Goal: Check status: Check status

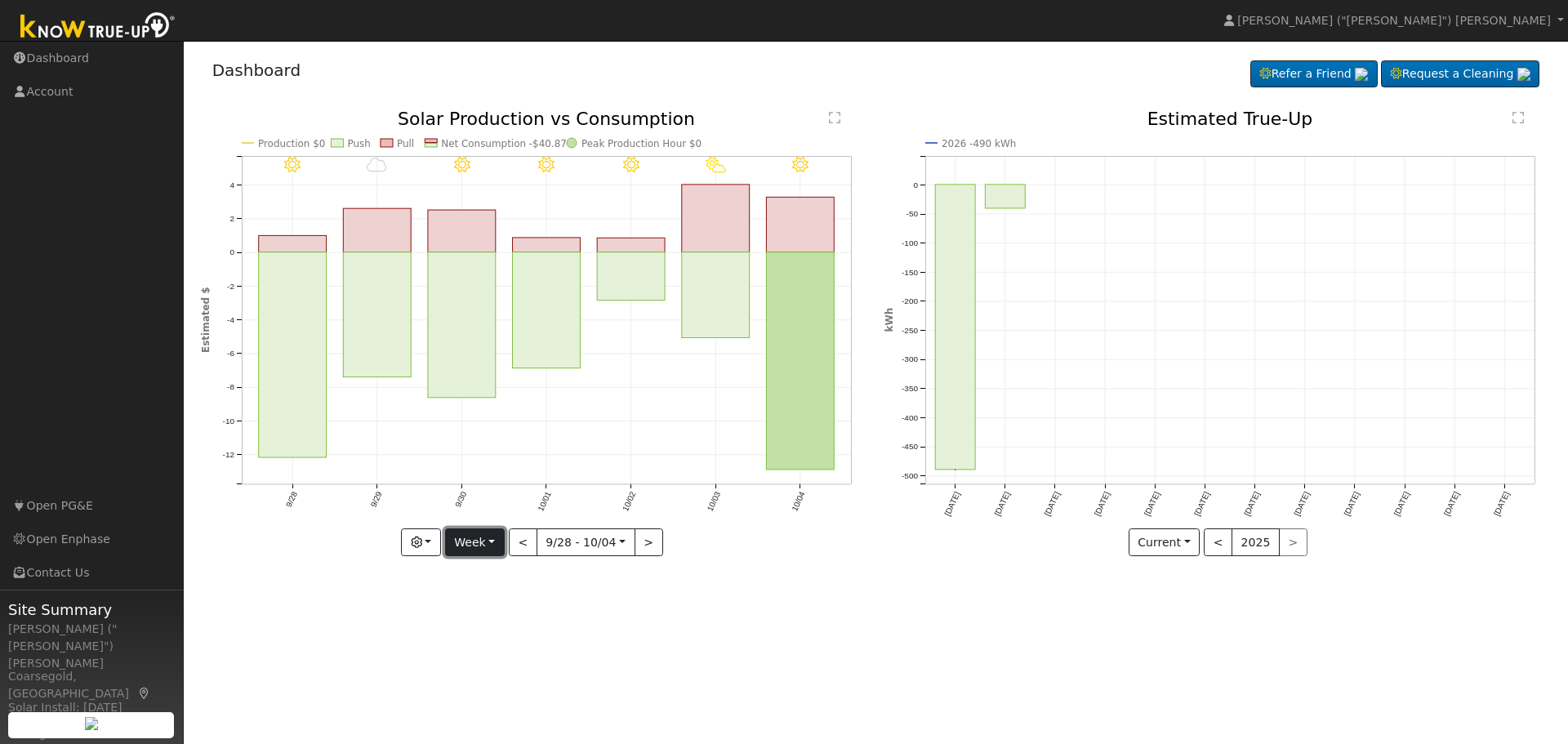
click at [491, 545] on button "Week" at bounding box center [474, 541] width 59 height 27
click at [483, 625] on link "Month" at bounding box center [502, 622] width 113 height 23
type input "[DATE]"
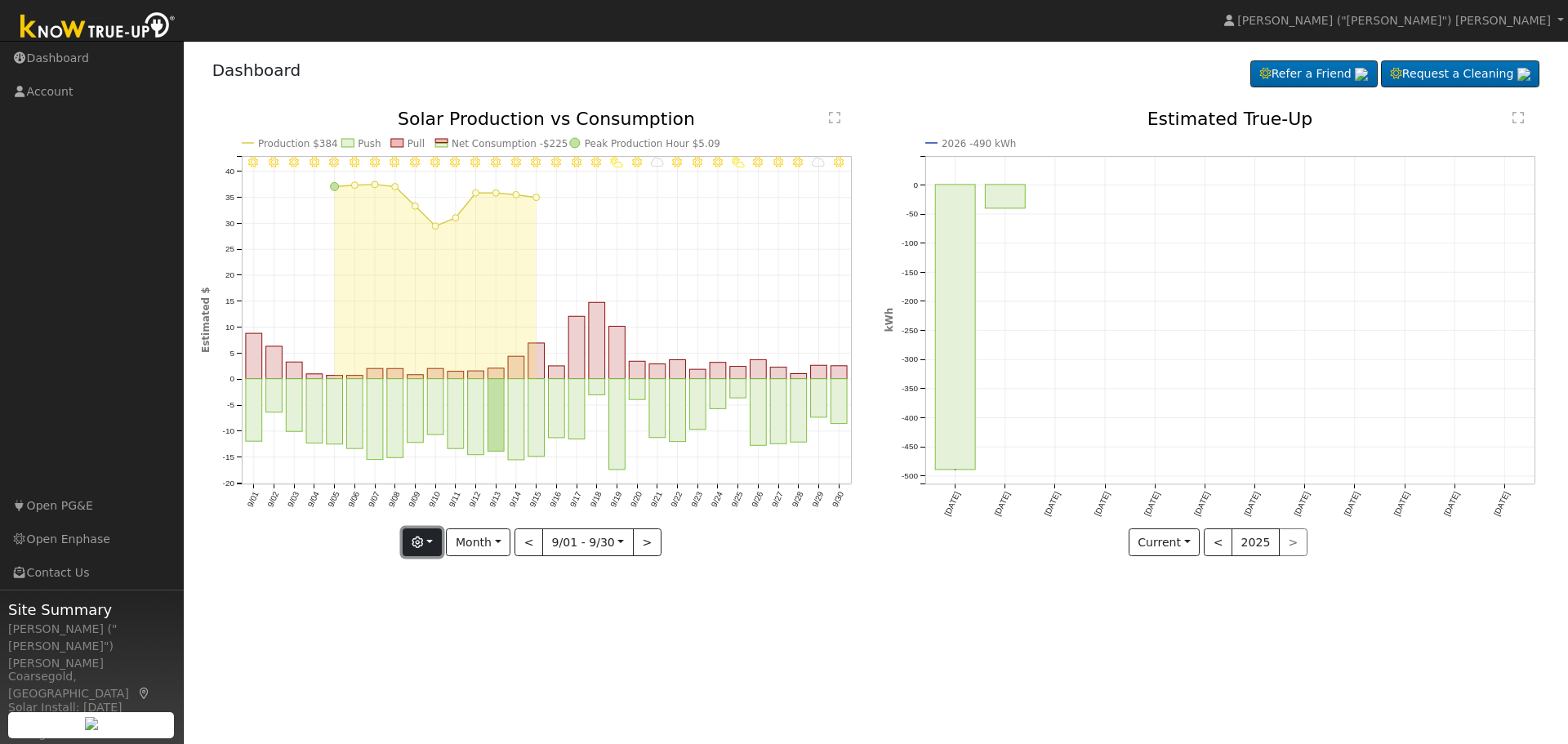
click at [423, 544] on icon "button" at bounding box center [417, 542] width 12 height 12
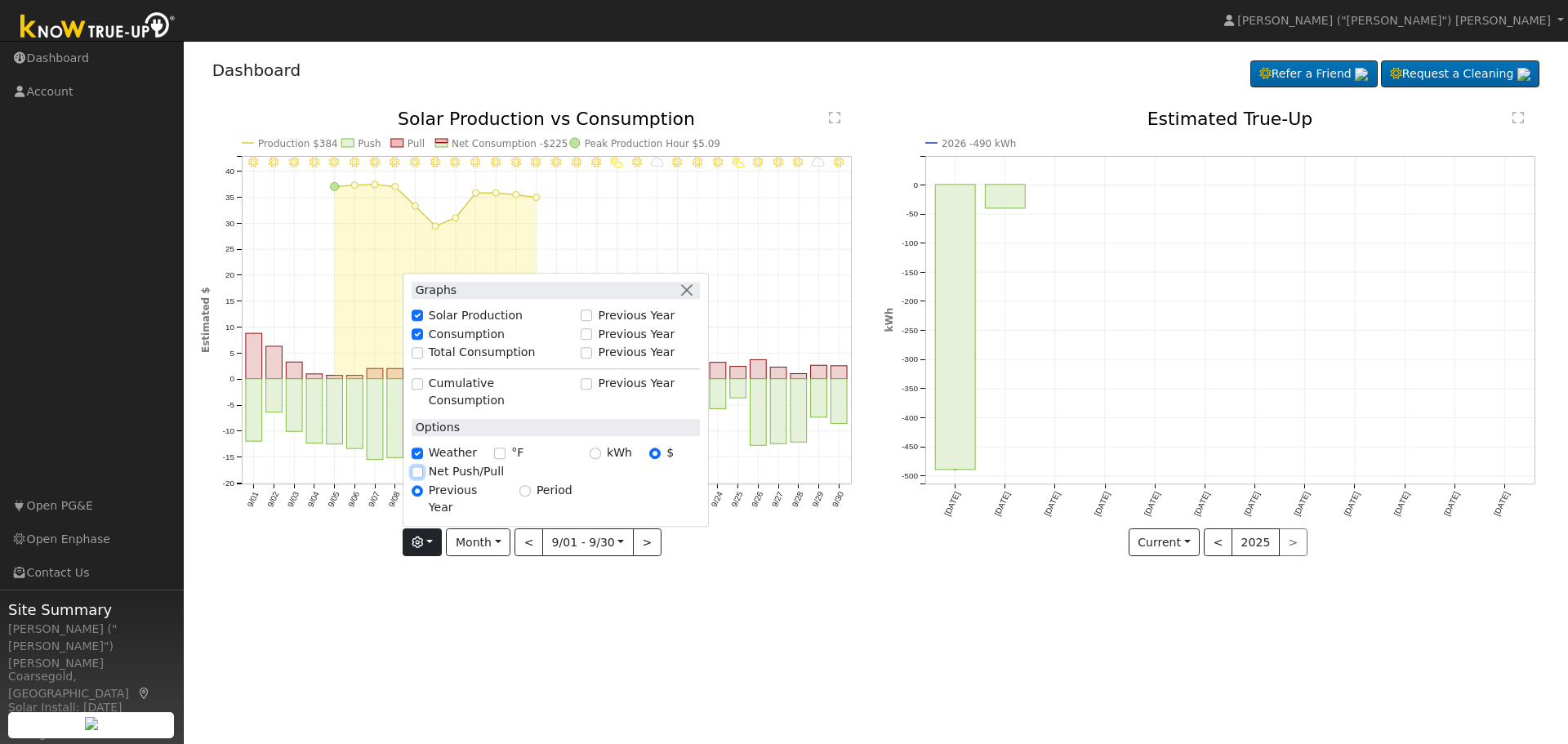
click at [420, 477] on input "Net Push/Pull" at bounding box center [417, 471] width 12 height 12
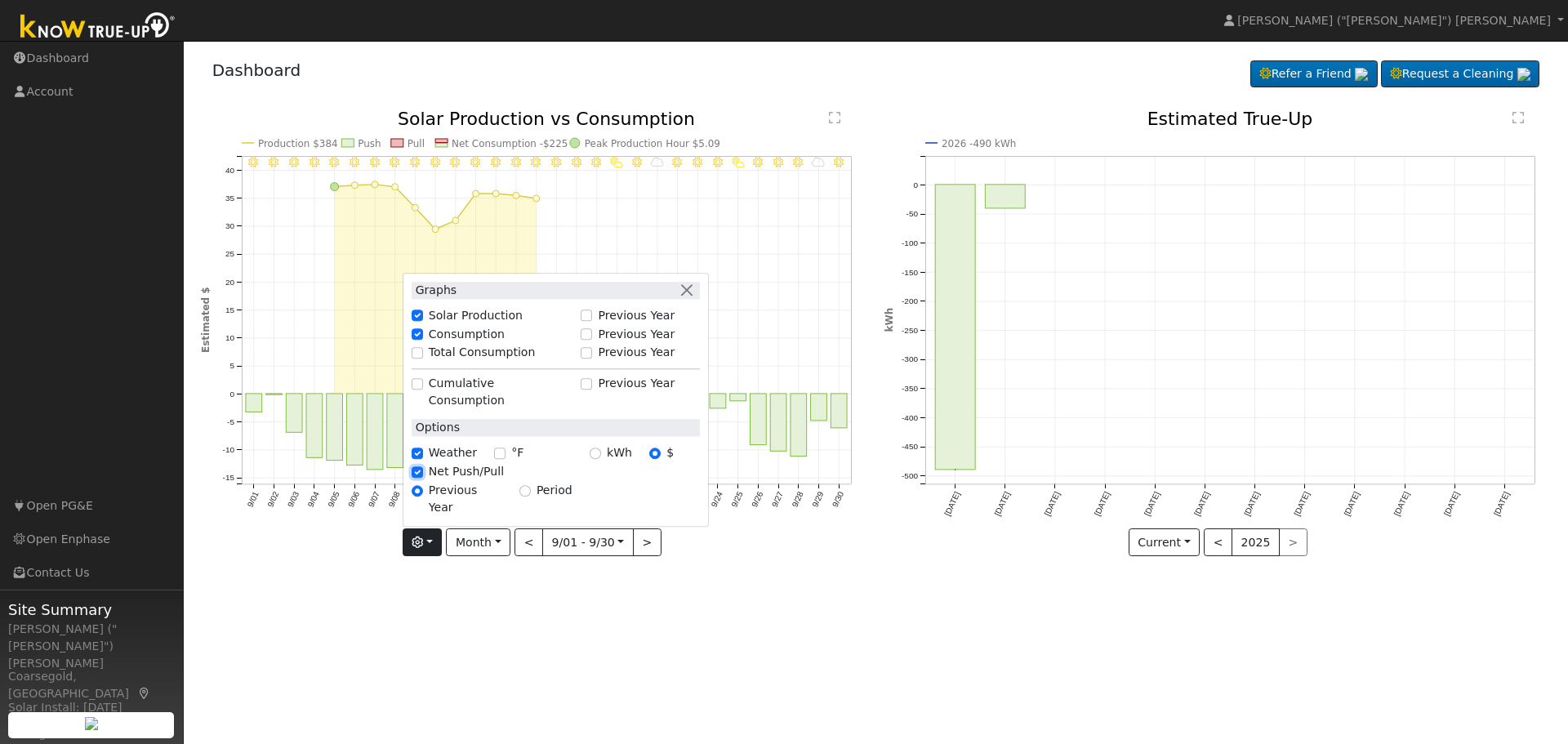
click at [420, 477] on input "Net Push/Pull" at bounding box center [417, 471] width 12 height 12
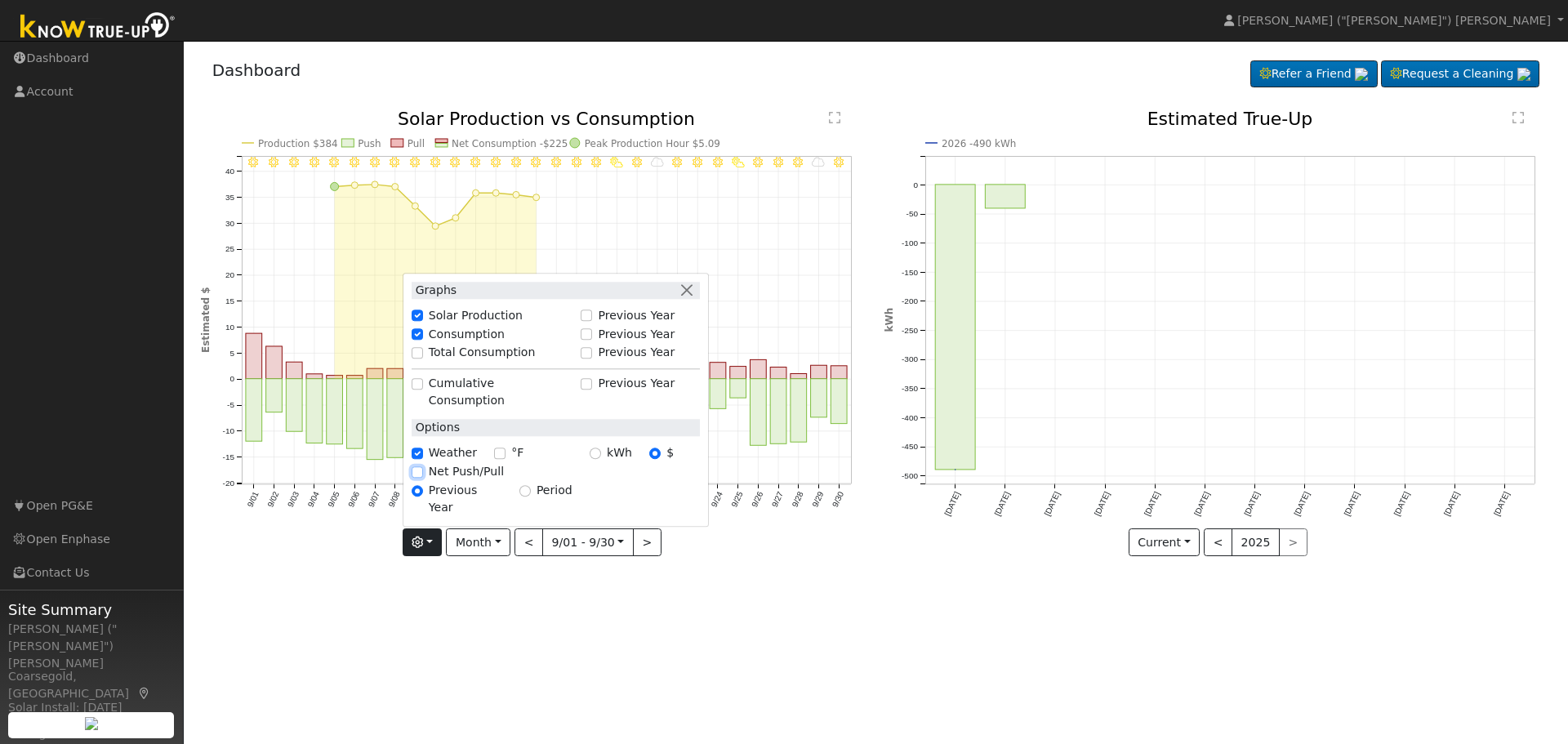
click at [423, 477] on input "Net Push/Pull" at bounding box center [417, 471] width 12 height 12
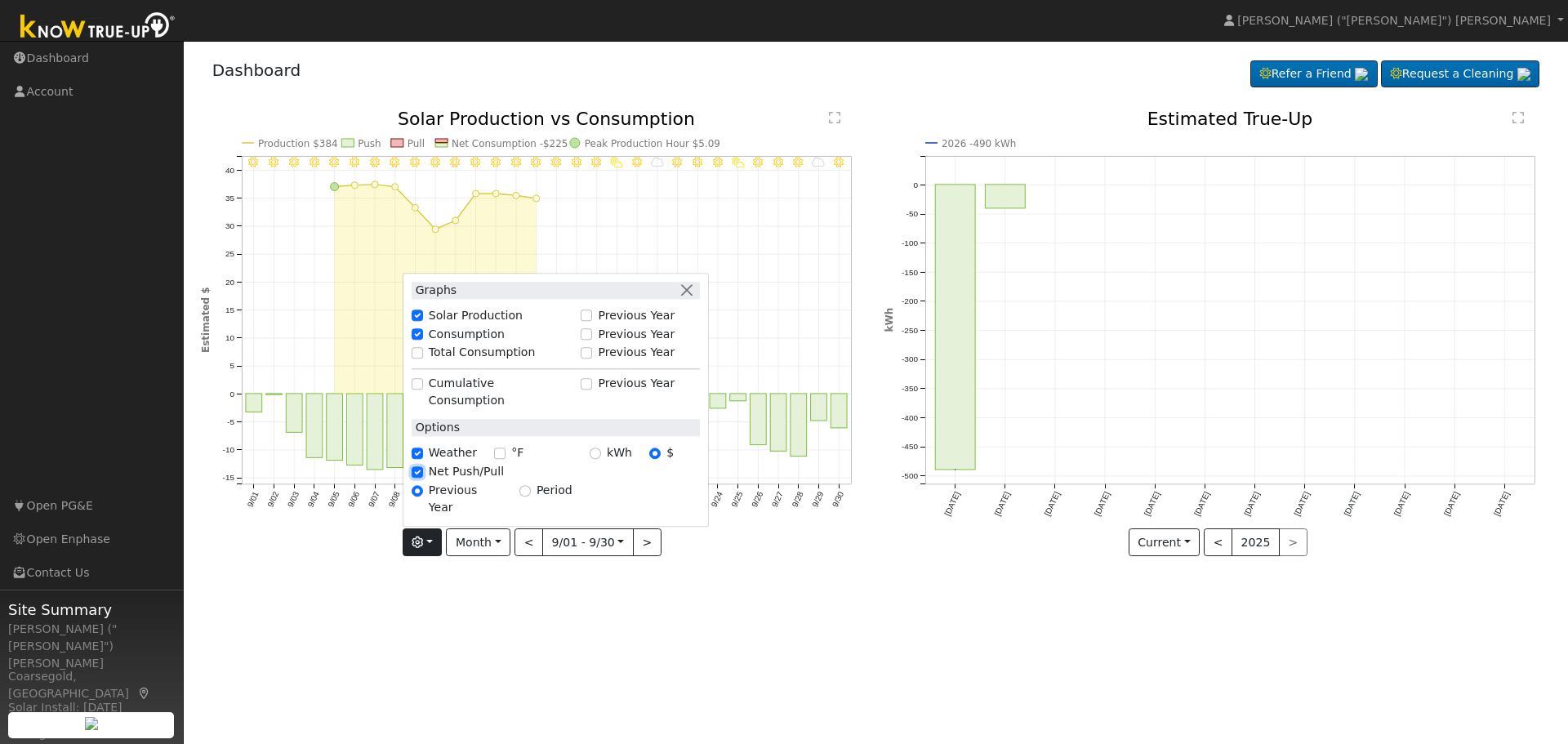
click at [423, 477] on input "Net Push/Pull" at bounding box center [417, 471] width 12 height 12
checkbox input "false"
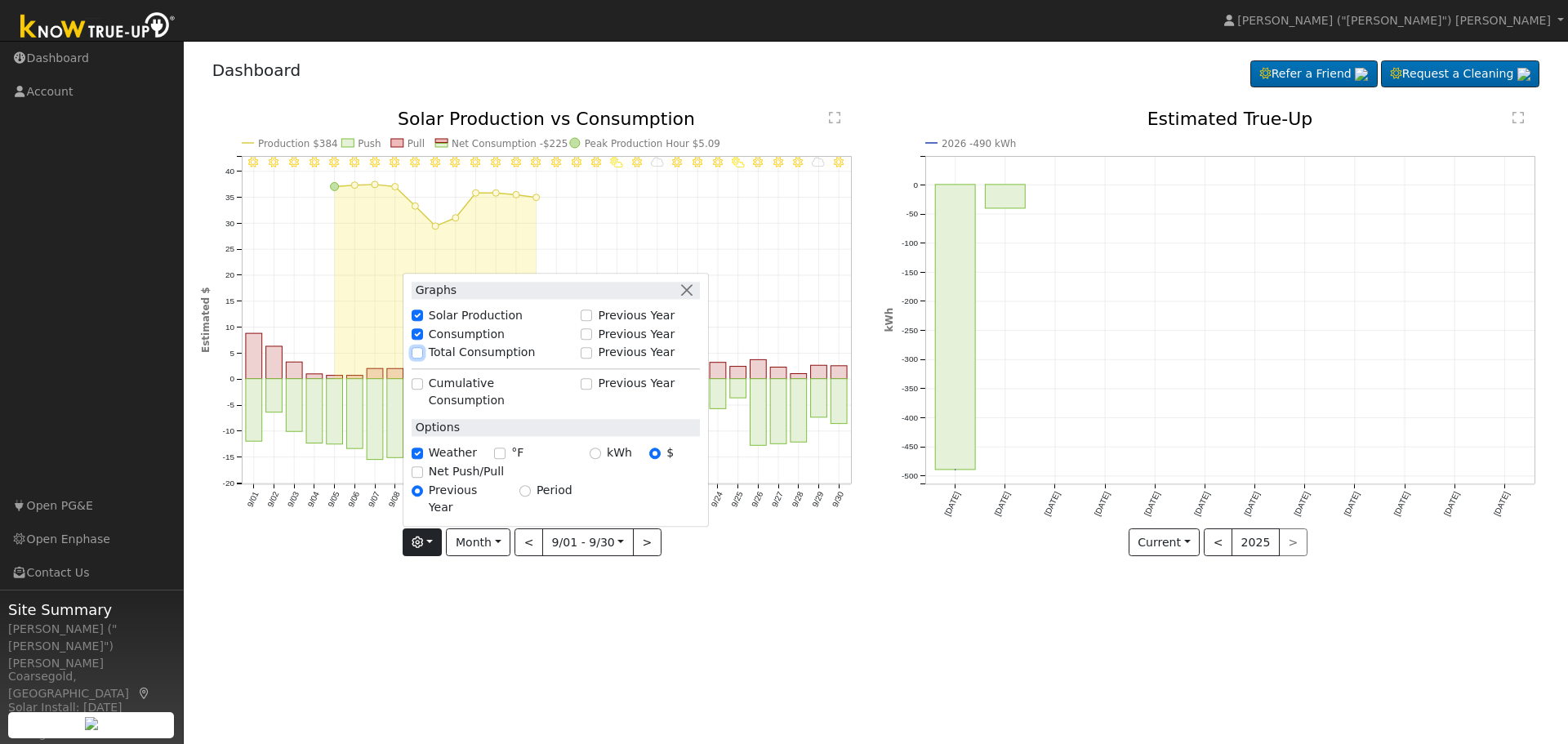
click at [423, 359] on input "Total Consumption" at bounding box center [417, 353] width 12 height 12
click at [688, 298] on button "button" at bounding box center [687, 290] width 17 height 17
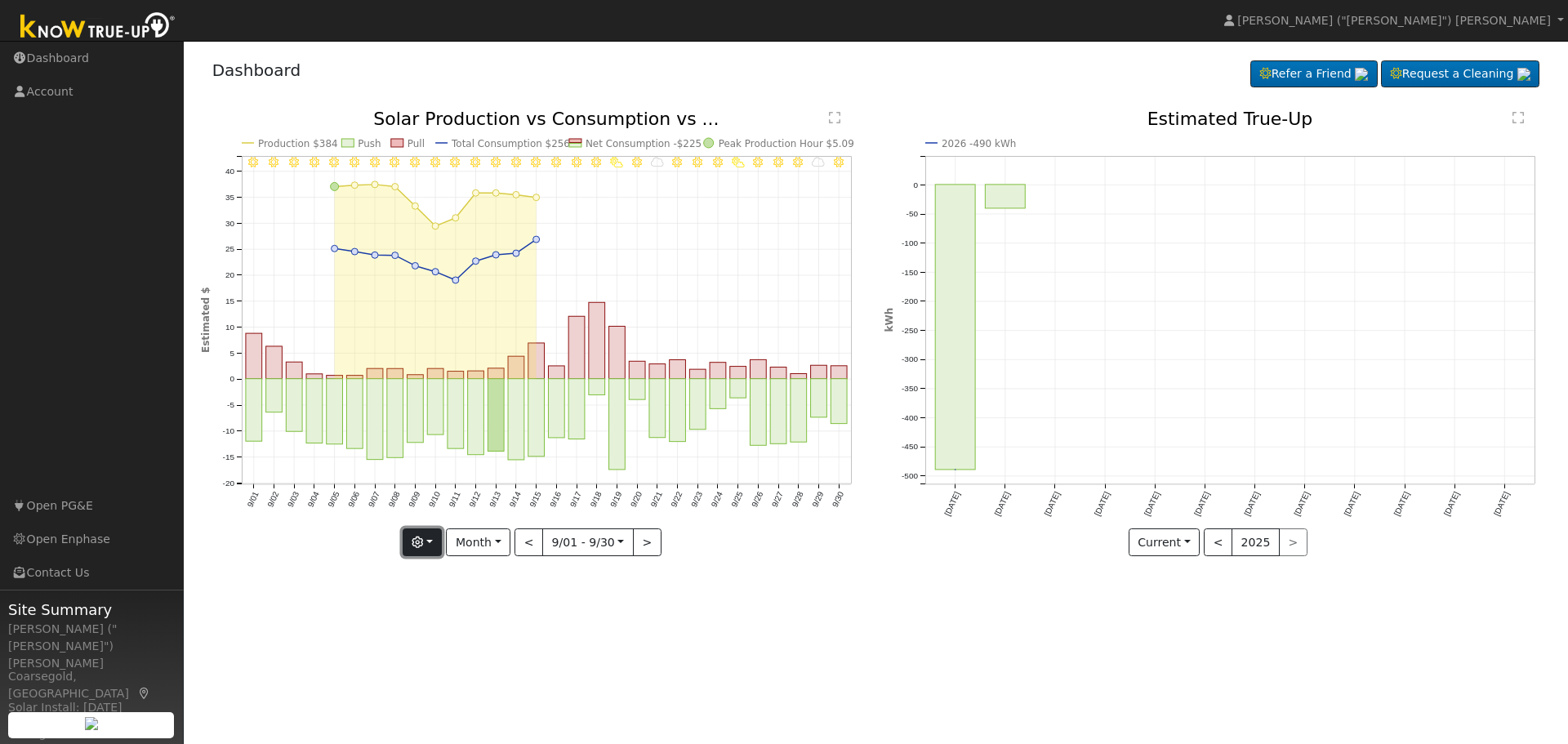
click at [423, 545] on icon "button" at bounding box center [417, 542] width 12 height 12
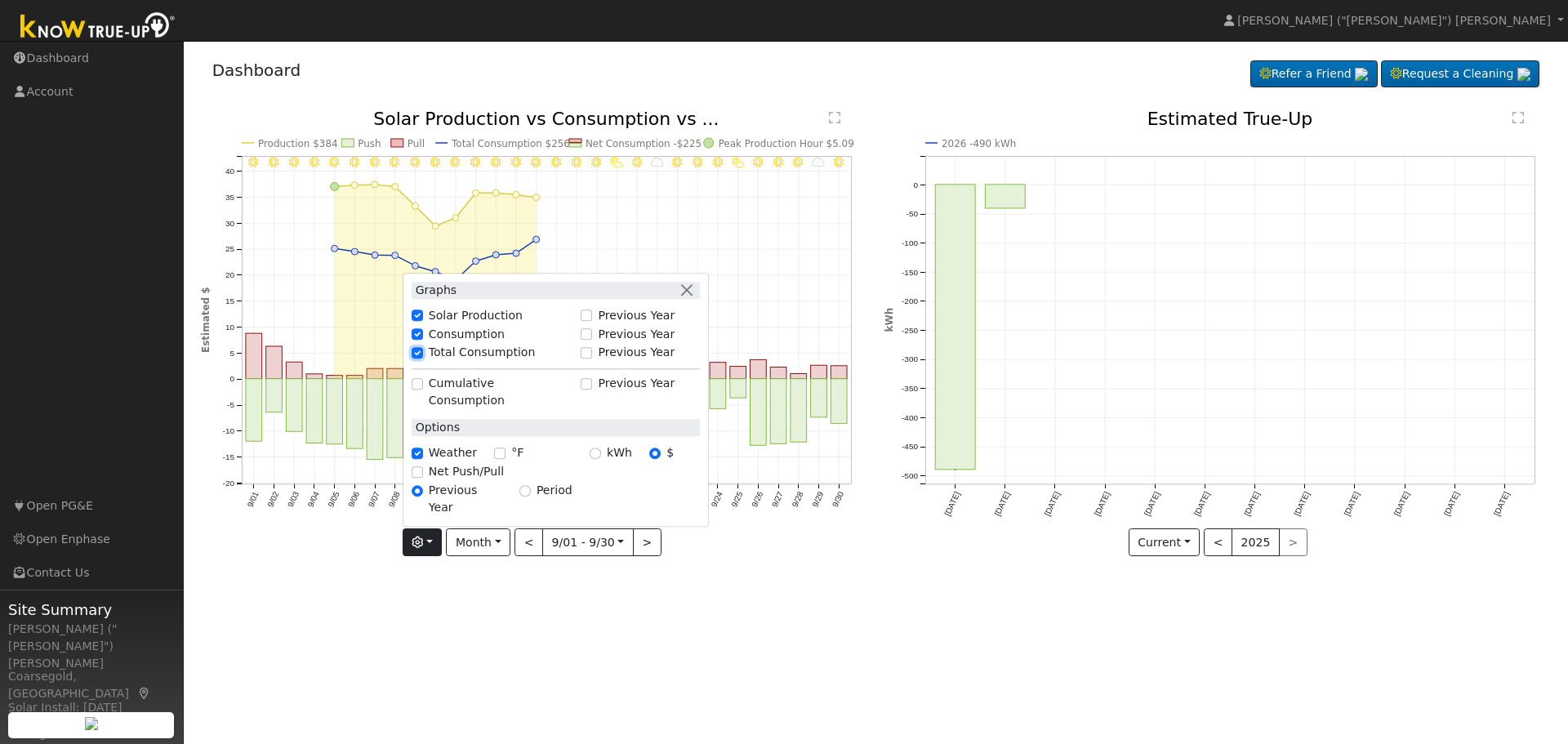
click at [420, 359] on input "Total Consumption" at bounding box center [417, 353] width 12 height 12
checkbox input "false"
click at [285, 605] on div "User Profile First name Last name Email Email Notifications No Emails No Emails…" at bounding box center [875, 392] width 1384 height 703
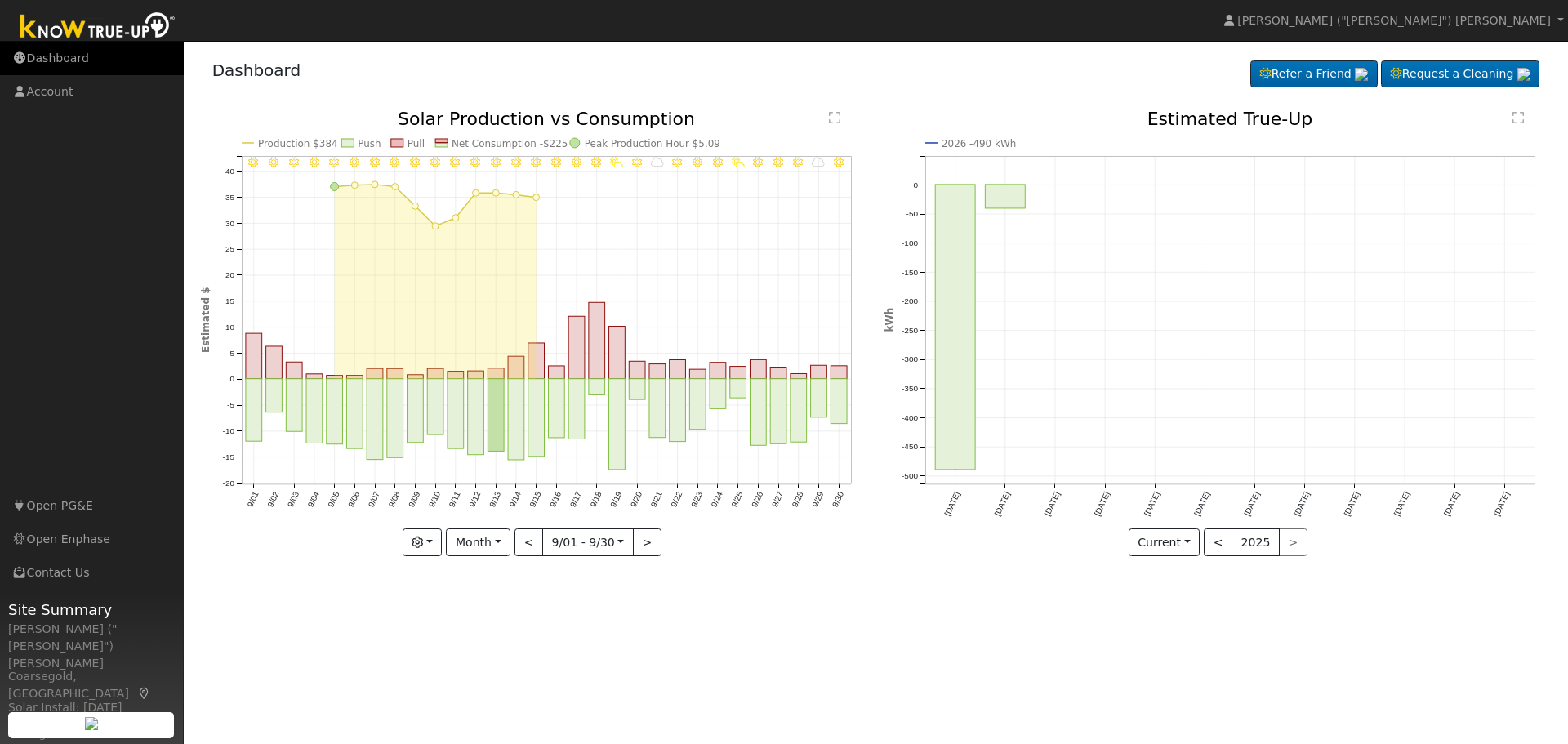
click at [66, 58] on link "Dashboard" at bounding box center [91, 58] width 183 height 34
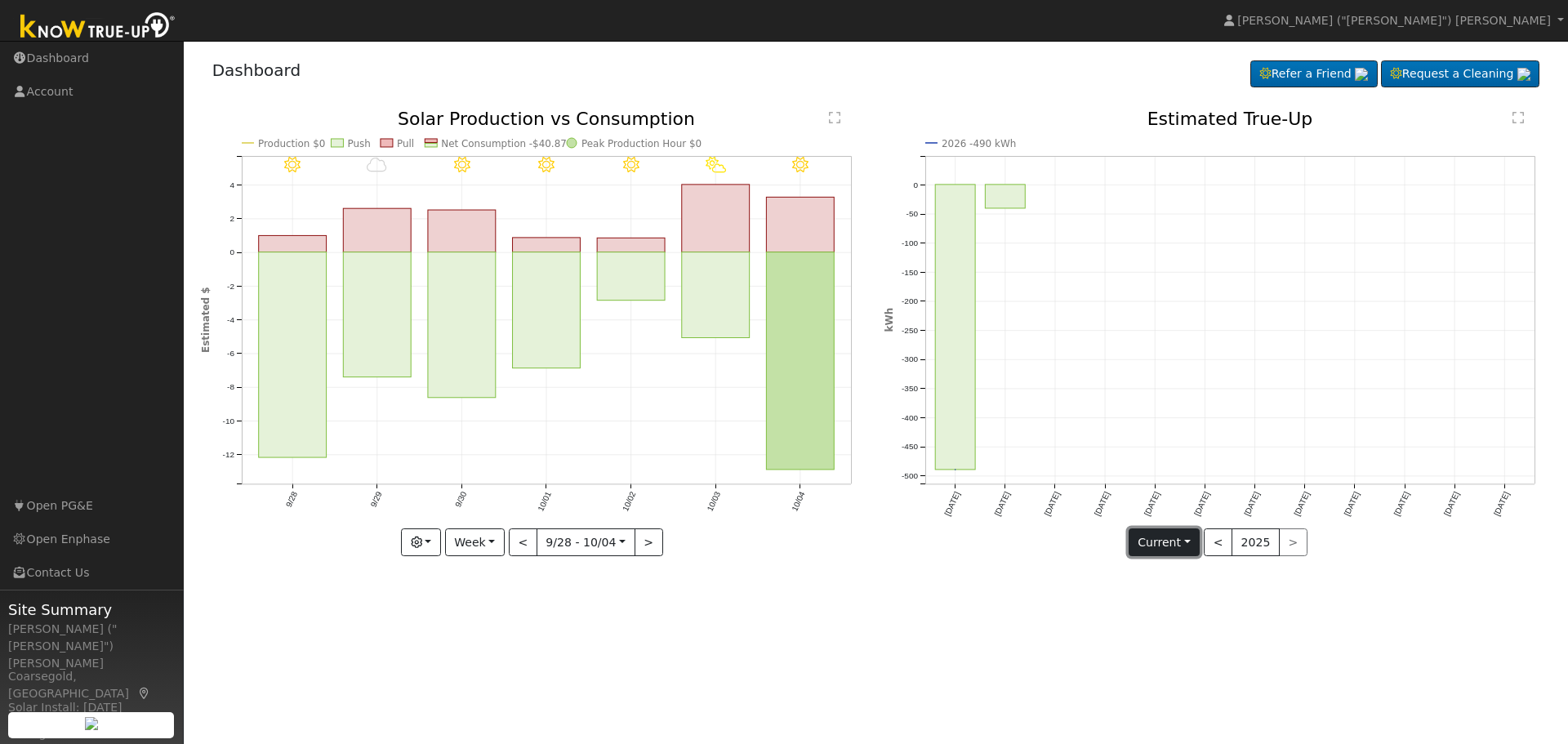
click at [1186, 544] on button "Current" at bounding box center [1164, 541] width 72 height 27
